Goal: Information Seeking & Learning: Find specific page/section

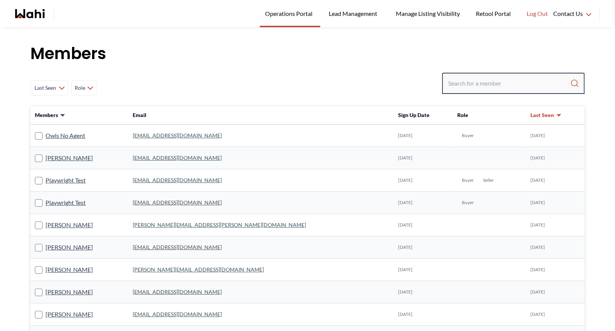
click at [472, 85] on input "Search input" at bounding box center [509, 84] width 122 height 14
type input "[PERSON_NAME]"
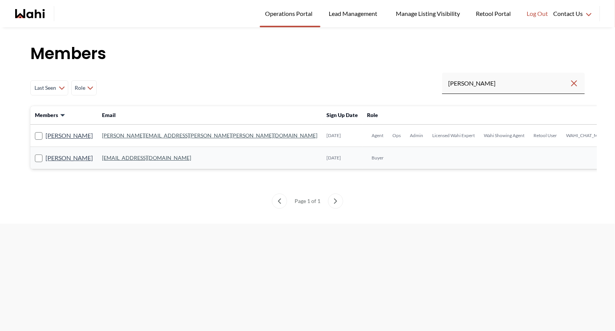
click at [127, 137] on link "barb.funt@wahi.com" at bounding box center [209, 135] width 215 height 6
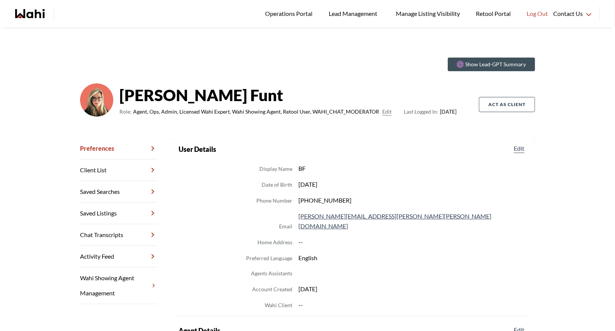
click at [114, 234] on link "Chat Transcripts" at bounding box center [118, 235] width 77 height 22
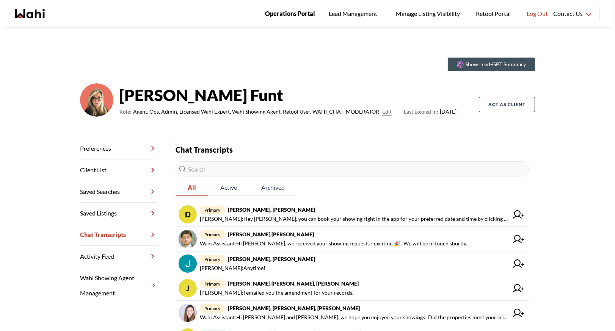
click at [302, 10] on span "Operations Portal" at bounding box center [290, 14] width 50 height 10
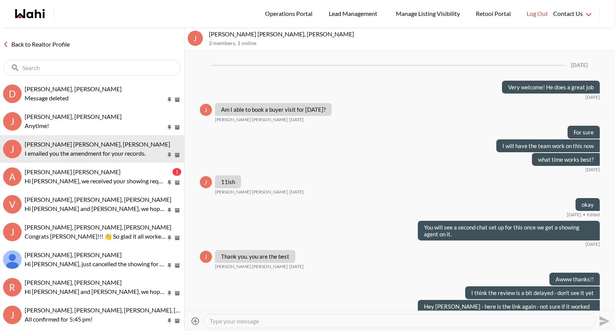
scroll to position [550, 0]
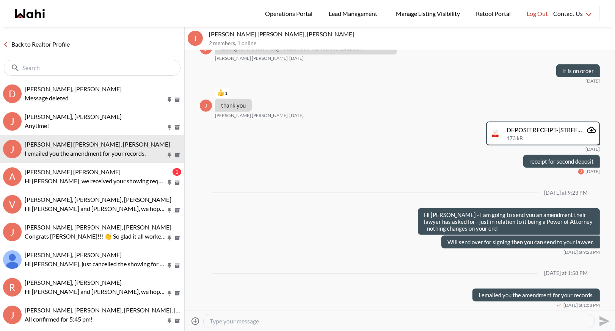
click at [55, 45] on link "Back to Realtor Profile" at bounding box center [36, 44] width 73 height 10
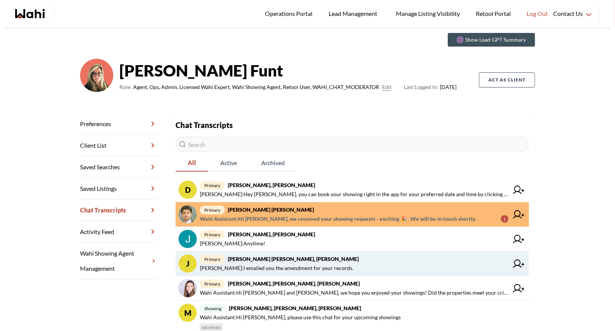
scroll to position [36, 0]
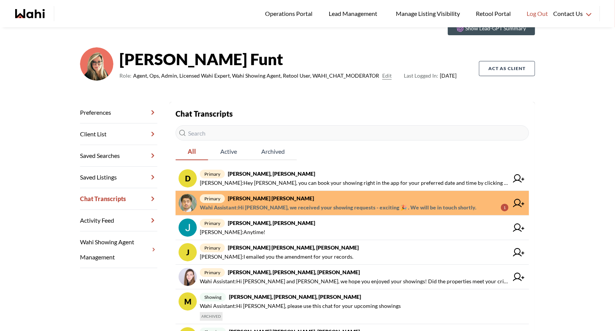
click at [263, 197] on strong "Abdul Nafi Sarwari, Barb" at bounding box center [271, 198] width 86 height 6
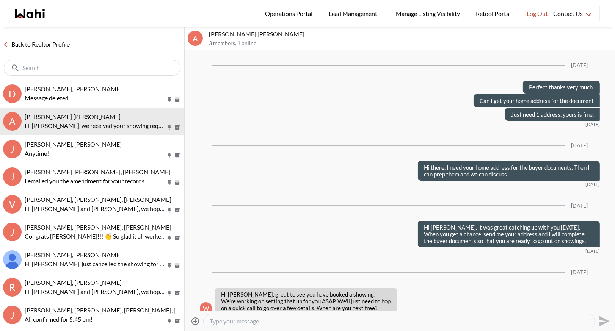
scroll to position [915, 0]
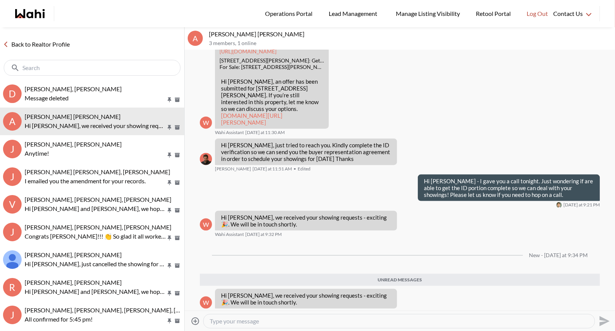
click at [28, 40] on link "Back to Realtor Profile" at bounding box center [36, 44] width 73 height 10
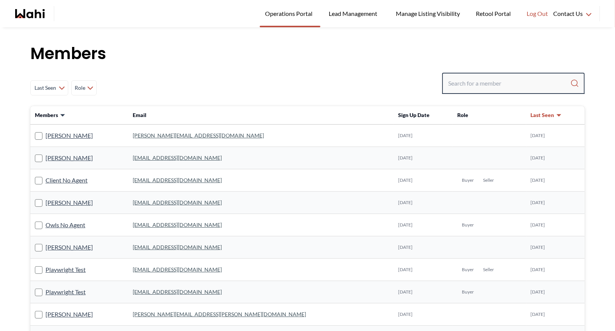
click at [485, 86] on input "Search input" at bounding box center [509, 84] width 122 height 14
type input "behnam"
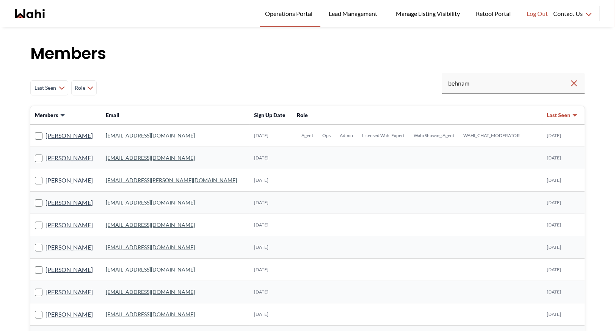
click at [132, 138] on link "[EMAIL_ADDRESS][DOMAIN_NAME]" at bounding box center [150, 135] width 89 height 6
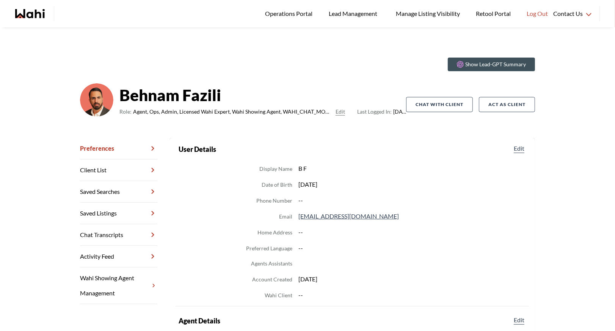
click at [114, 236] on link "Chat Transcripts" at bounding box center [118, 235] width 77 height 22
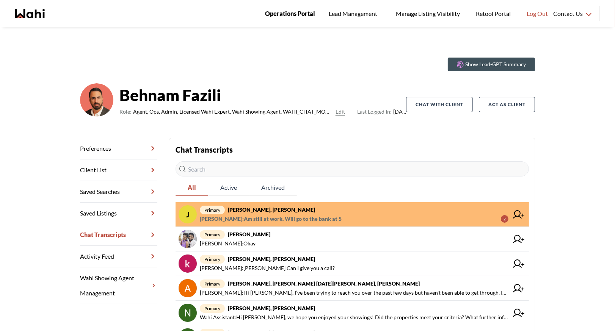
click at [286, 14] on span "Operations Portal" at bounding box center [290, 14] width 50 height 10
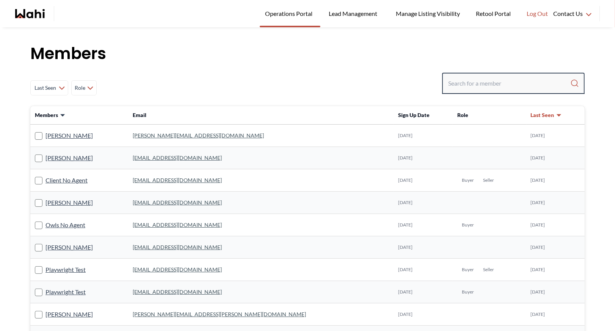
click at [487, 80] on input "Search input" at bounding box center [509, 84] width 122 height 14
type input "ryckman"
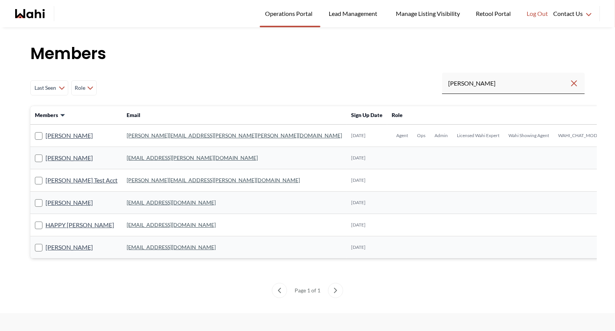
click at [135, 139] on td "michelle.williams@wahi.com" at bounding box center [234, 136] width 224 height 22
click at [135, 136] on link "michelle.williams@wahi.com" at bounding box center [234, 135] width 215 height 6
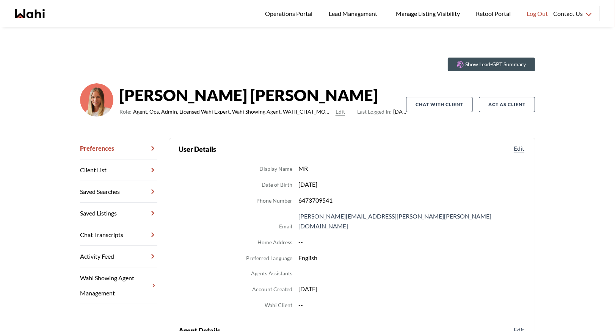
click at [125, 234] on link "Chat Transcripts" at bounding box center [118, 235] width 77 height 22
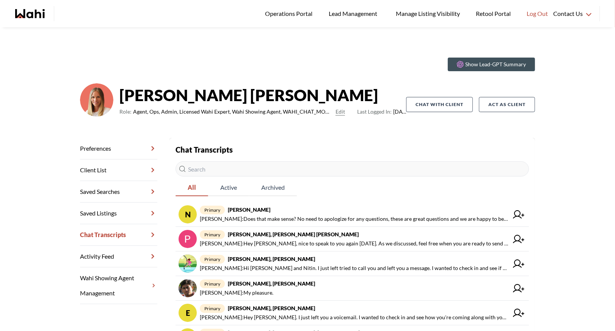
click at [328, 43] on div "Show Lead-GPT Summary Michelle Ryckman Role: Agent, Ops, Admin, Licensed Wahi E…" at bounding box center [307, 266] width 615 height 479
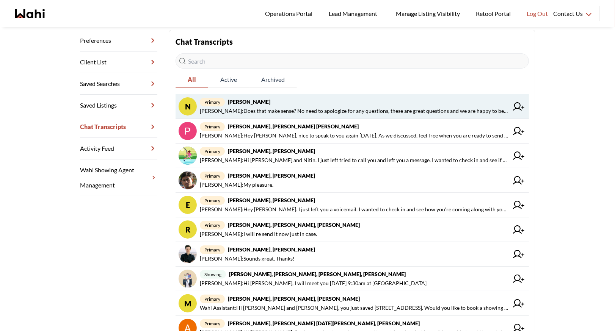
scroll to position [111, 0]
